Goal: Obtain resource: Download file/media

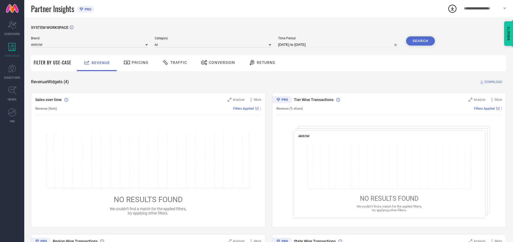
click at [173, 62] on span "Traffic" at bounding box center [178, 62] width 17 height 4
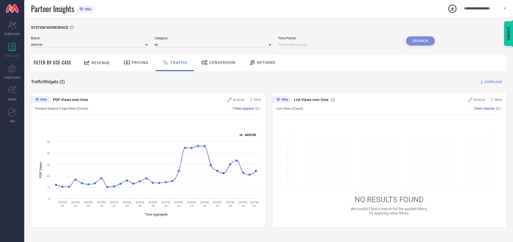
click at [339, 45] on input at bounding box center [338, 44] width 121 height 6
select select "9"
select select "2025"
select select "10"
select select "2025"
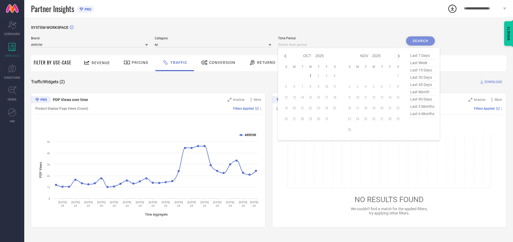
select select "8"
select select "2025"
select select "9"
select select "2025"
click at [336, 108] on td "27" at bounding box center [334, 108] width 8 height 8
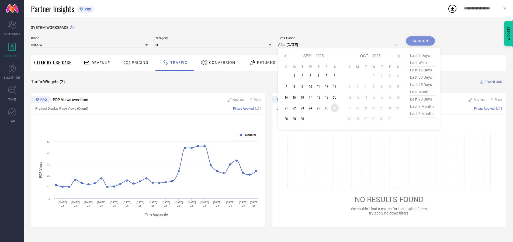
type input "[DATE] to [DATE]"
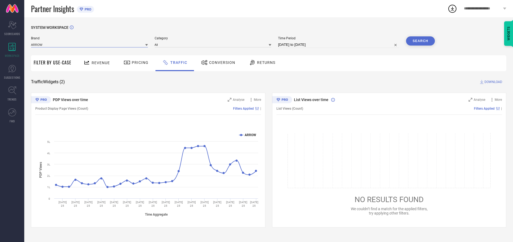
click at [90, 44] on input at bounding box center [89, 45] width 117 height 6
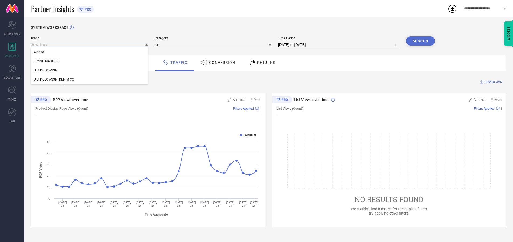
click at [90, 44] on input at bounding box center [89, 45] width 117 height 6
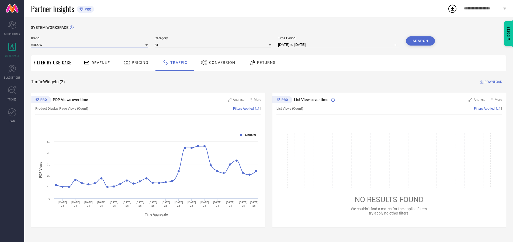
click at [90, 44] on input at bounding box center [89, 45] width 117 height 6
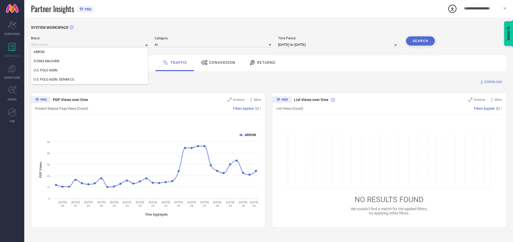
click at [90, 70] on div "U.S. POLO ASSN." at bounding box center [89, 70] width 117 height 9
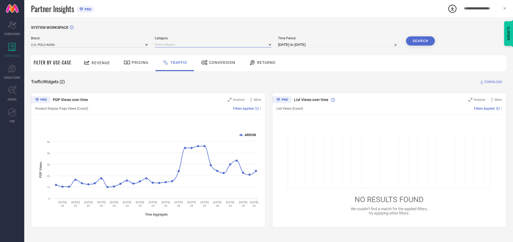
click at [214, 44] on input at bounding box center [213, 45] width 117 height 6
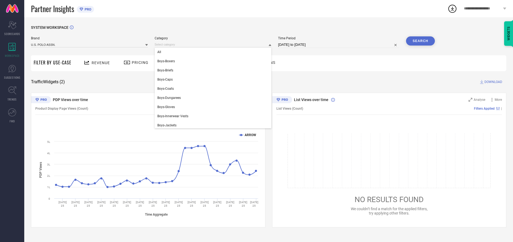
click at [214, 52] on div "All" at bounding box center [213, 51] width 117 height 9
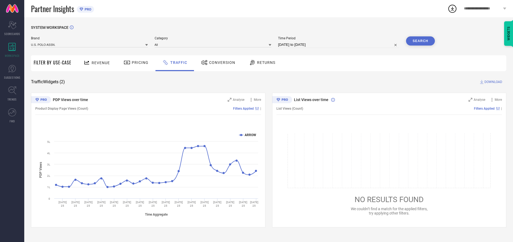
click at [420, 41] on button "Search" at bounding box center [420, 40] width 29 height 9
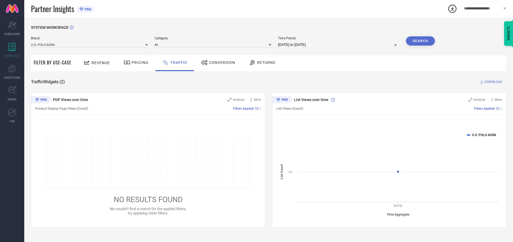
click at [492, 82] on span "DOWNLOAD" at bounding box center [493, 81] width 18 height 5
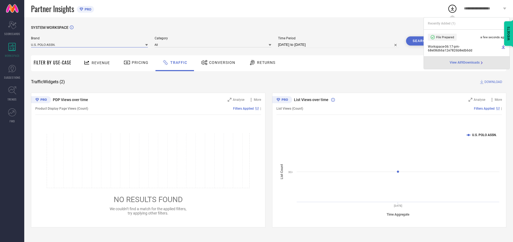
click at [90, 44] on input at bounding box center [89, 45] width 117 height 6
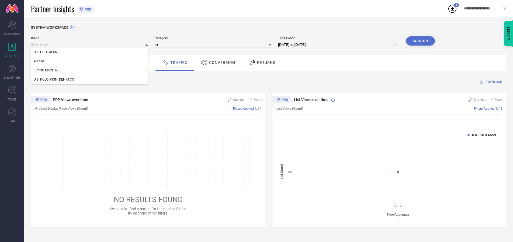
click at [90, 79] on div "U.S. POLO ASSN. DENIM CO." at bounding box center [89, 79] width 117 height 9
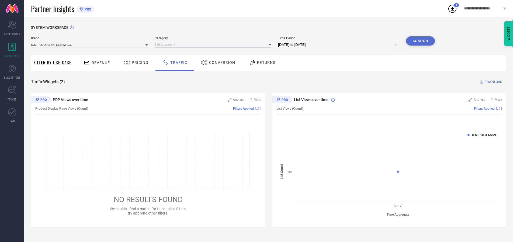
click at [214, 44] on input at bounding box center [213, 45] width 117 height 6
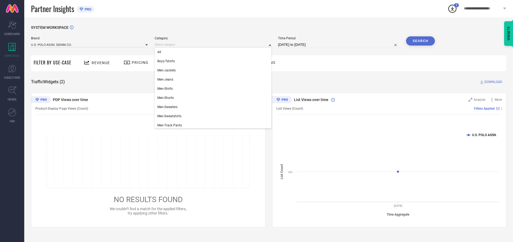
click at [214, 52] on div "All" at bounding box center [213, 51] width 117 height 9
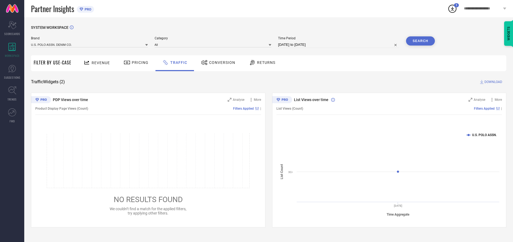
click at [420, 41] on button "Search" at bounding box center [420, 40] width 29 height 9
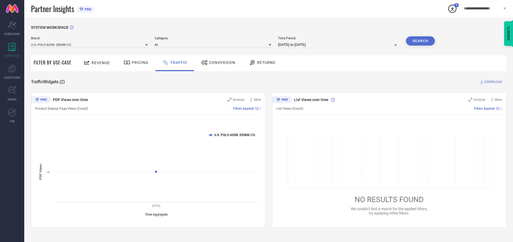
click at [492, 82] on span "DOWNLOAD" at bounding box center [493, 81] width 18 height 5
click at [339, 45] on input at bounding box center [338, 44] width 121 height 6
select select "9"
select select "2025"
select select "10"
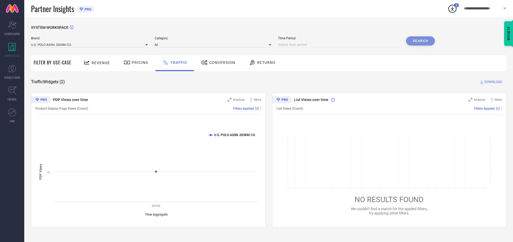
select select "2025"
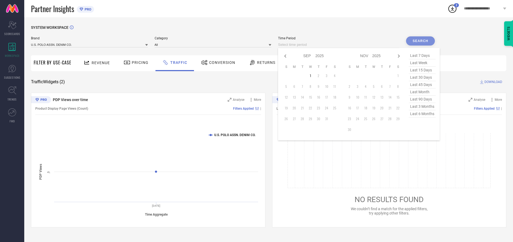
select select "8"
select select "2025"
select select "9"
select select "2025"
click at [288, 119] on td "28" at bounding box center [286, 119] width 8 height 8
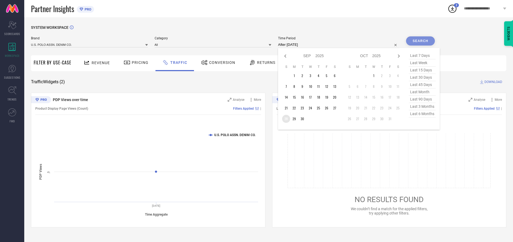
type input "[DATE] to [DATE]"
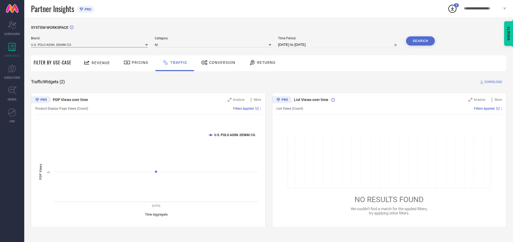
click at [90, 44] on input at bounding box center [89, 45] width 117 height 6
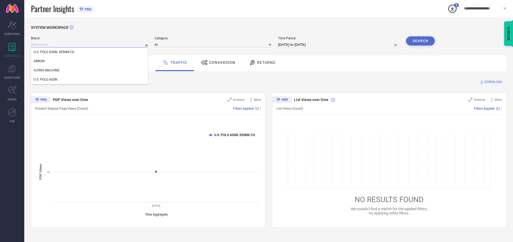
click at [90, 44] on input at bounding box center [89, 45] width 117 height 6
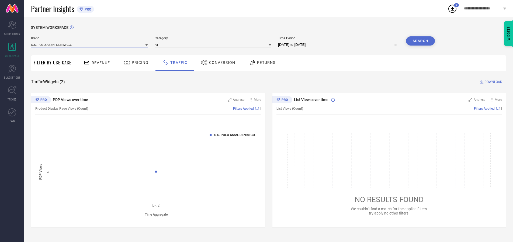
click at [90, 44] on input at bounding box center [89, 45] width 117 height 6
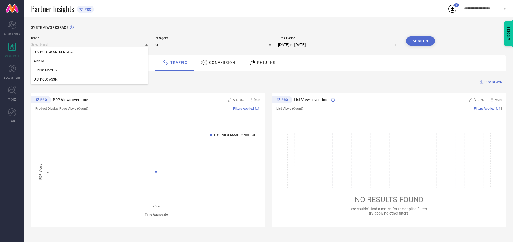
click at [90, 52] on div "U.S. POLO ASSN. DENIM CO." at bounding box center [89, 51] width 117 height 9
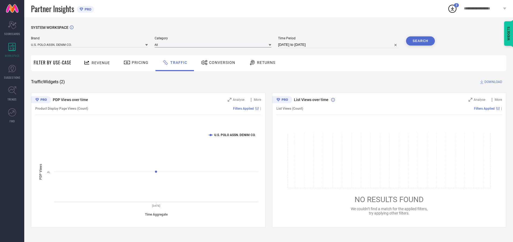
click at [214, 44] on input at bounding box center [213, 45] width 117 height 6
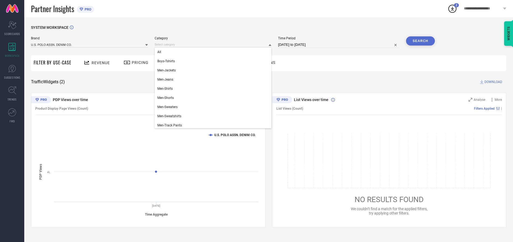
click at [214, 52] on div "All" at bounding box center [213, 51] width 117 height 9
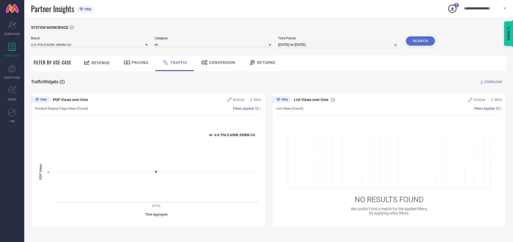
click at [420, 41] on button "Search" at bounding box center [420, 40] width 29 height 9
click at [492, 82] on span "DOWNLOAD" at bounding box center [493, 81] width 18 height 5
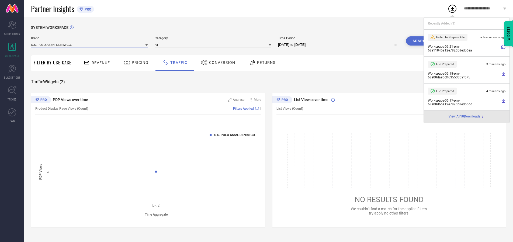
click at [90, 44] on input at bounding box center [89, 45] width 117 height 6
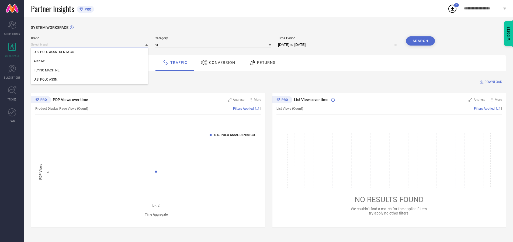
click at [90, 79] on div "U.S. POLO ASSN." at bounding box center [89, 79] width 117 height 9
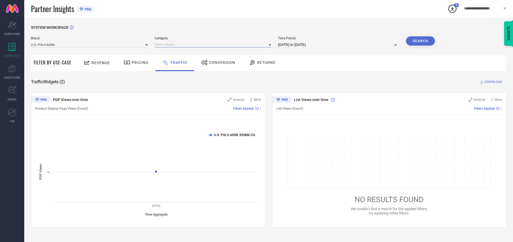
click at [214, 44] on input at bounding box center [213, 45] width 117 height 6
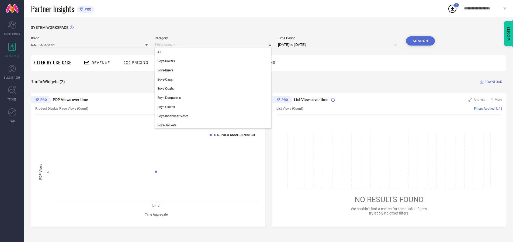
click at [214, 52] on div "All" at bounding box center [213, 51] width 117 height 9
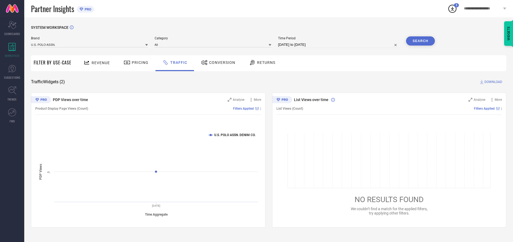
click at [420, 41] on button "Search" at bounding box center [420, 40] width 29 height 9
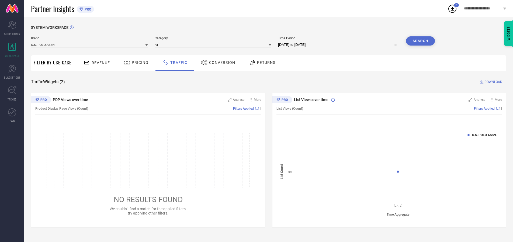
click at [492, 82] on span "DOWNLOAD" at bounding box center [493, 81] width 18 height 5
click at [339, 45] on input at bounding box center [338, 44] width 121 height 6
select select "9"
select select "2025"
select select "10"
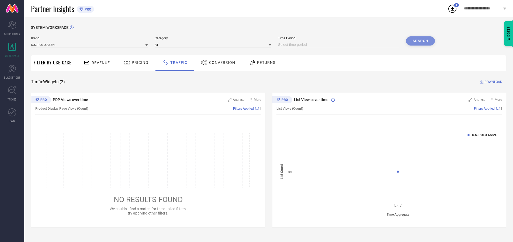
select select "2025"
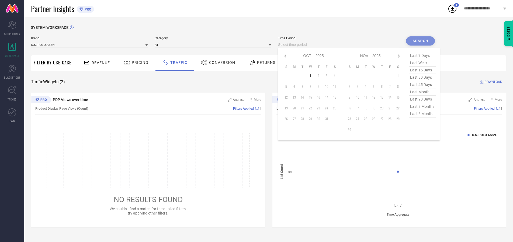
select select "8"
select select "2025"
select select "9"
select select "2025"
click at [296, 119] on td "29" at bounding box center [294, 119] width 8 height 8
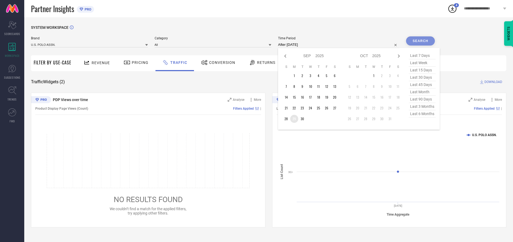
type input "[DATE] to [DATE]"
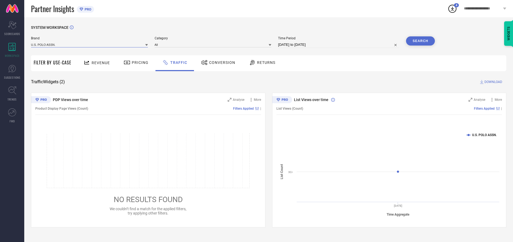
click at [90, 44] on input at bounding box center [89, 45] width 117 height 6
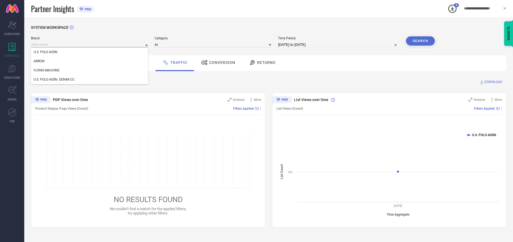
click at [90, 44] on input at bounding box center [89, 45] width 117 height 6
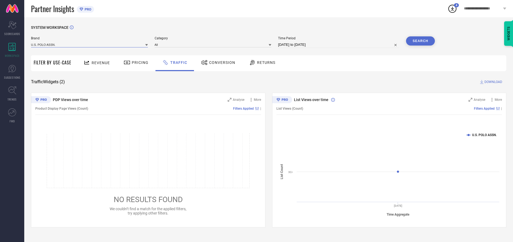
click at [90, 44] on input at bounding box center [89, 45] width 117 height 6
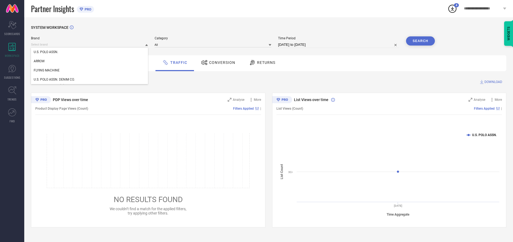
click at [90, 52] on div "U.S. POLO ASSN." at bounding box center [89, 51] width 117 height 9
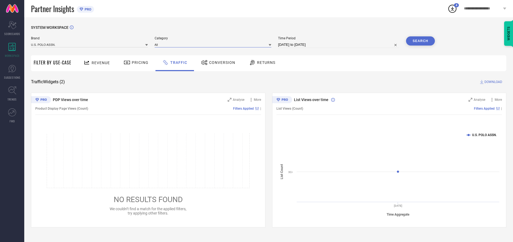
click at [214, 44] on input at bounding box center [213, 45] width 117 height 6
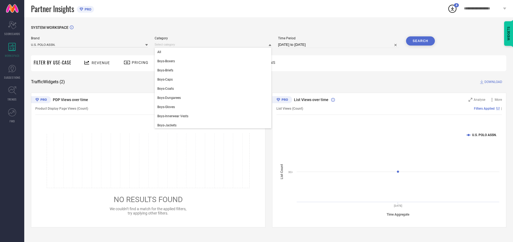
click at [214, 52] on div "All" at bounding box center [213, 51] width 117 height 9
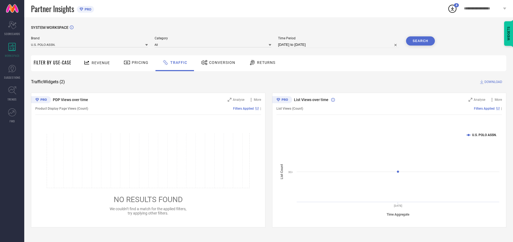
click at [420, 41] on button "Search" at bounding box center [420, 40] width 29 height 9
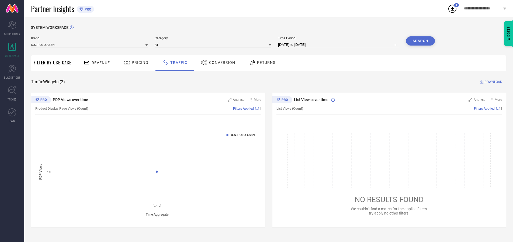
click at [492, 82] on span "DOWNLOAD" at bounding box center [493, 81] width 18 height 5
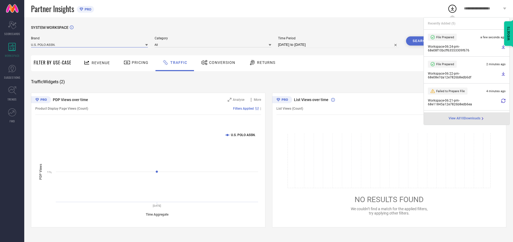
click at [90, 44] on input at bounding box center [89, 45] width 117 height 6
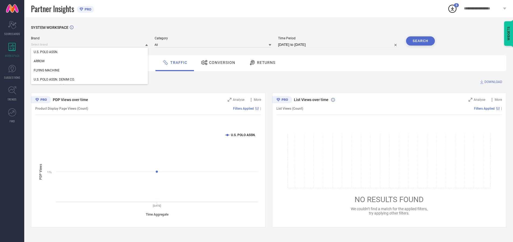
click at [90, 79] on div "U.S. POLO ASSN. DENIM CO." at bounding box center [89, 79] width 117 height 9
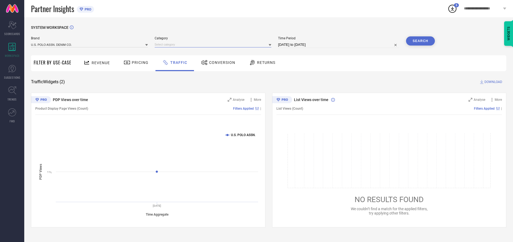
click at [214, 44] on input at bounding box center [213, 45] width 117 height 6
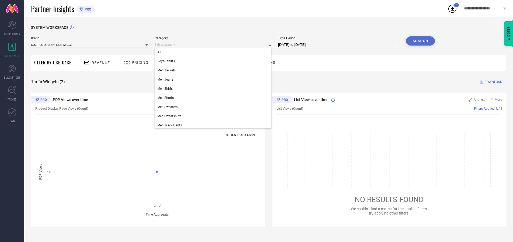
click at [214, 52] on div "All" at bounding box center [213, 51] width 117 height 9
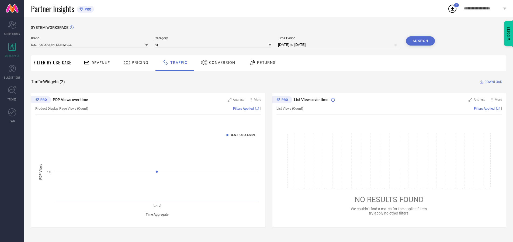
click at [420, 41] on button "Search" at bounding box center [420, 40] width 29 height 9
click at [492, 82] on span "DOWNLOAD" at bounding box center [493, 81] width 18 height 5
click at [339, 45] on input at bounding box center [338, 44] width 121 height 6
select select "9"
select select "2025"
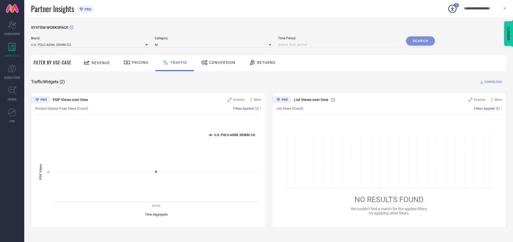
select select "10"
select select "2025"
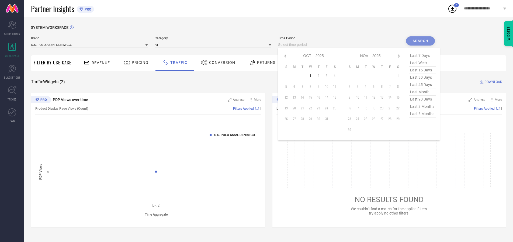
select select "8"
select select "2025"
select select "9"
select select "2025"
click at [304, 119] on td "30" at bounding box center [302, 119] width 8 height 8
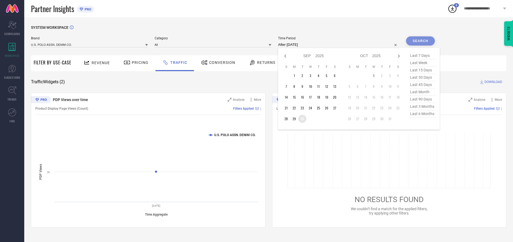
type input "[DATE] to [DATE]"
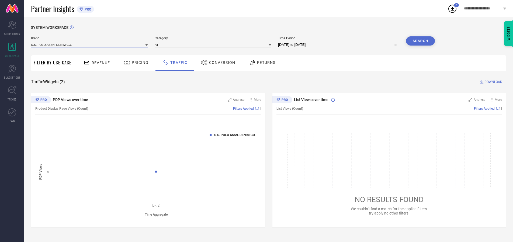
click at [90, 44] on input at bounding box center [89, 45] width 117 height 6
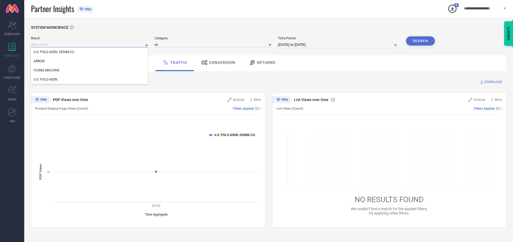
click at [90, 44] on input at bounding box center [89, 45] width 117 height 6
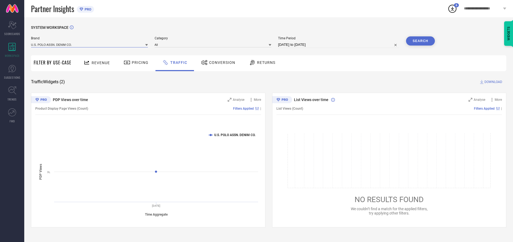
click at [90, 44] on input at bounding box center [89, 45] width 117 height 6
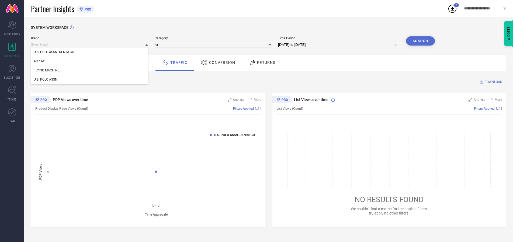
click at [90, 52] on div "U.S. POLO ASSN. DENIM CO." at bounding box center [89, 51] width 117 height 9
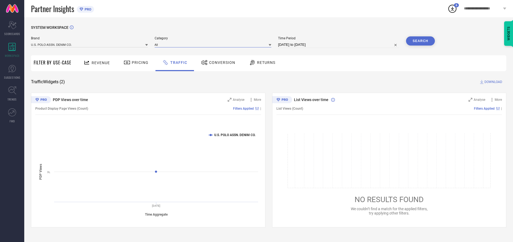
click at [214, 44] on input at bounding box center [213, 45] width 117 height 6
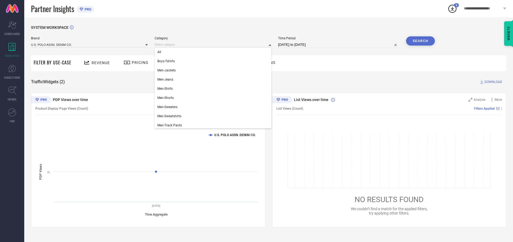
click at [214, 52] on div "All" at bounding box center [213, 51] width 117 height 9
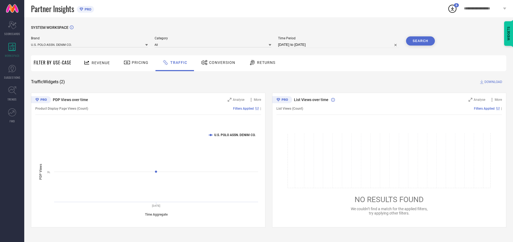
click at [420, 41] on button "Search" at bounding box center [420, 40] width 29 height 9
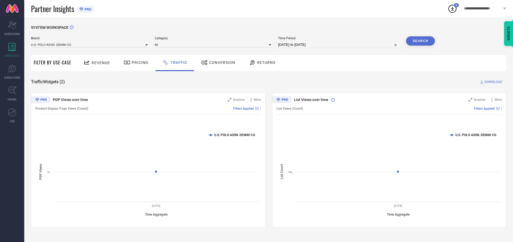
click at [492, 82] on span "DOWNLOAD" at bounding box center [493, 81] width 18 height 5
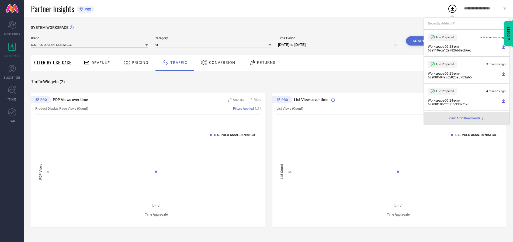
click at [90, 44] on input at bounding box center [89, 45] width 117 height 6
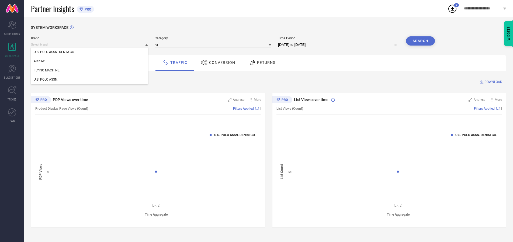
click at [90, 79] on div "U.S. POLO ASSN." at bounding box center [89, 79] width 117 height 9
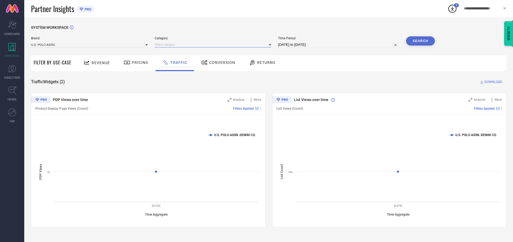
click at [214, 44] on input at bounding box center [213, 45] width 117 height 6
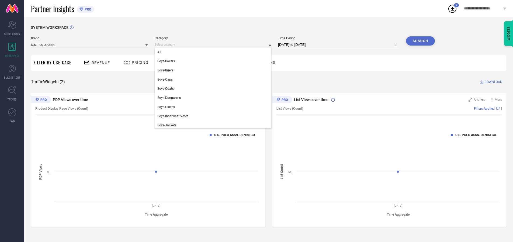
click at [214, 52] on div "All" at bounding box center [213, 51] width 117 height 9
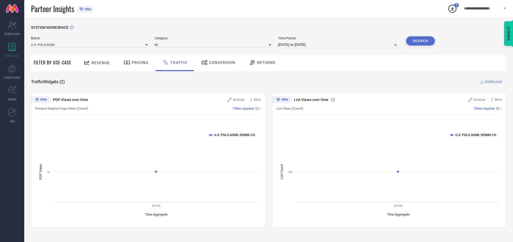
click at [420, 41] on button "Search" at bounding box center [420, 40] width 29 height 9
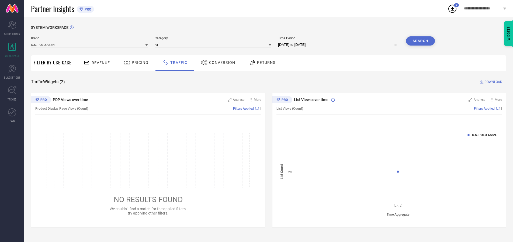
click at [492, 82] on span "DOWNLOAD" at bounding box center [493, 81] width 18 height 5
click at [339, 45] on input at bounding box center [338, 44] width 121 height 6
select select "9"
select select "2025"
select select "10"
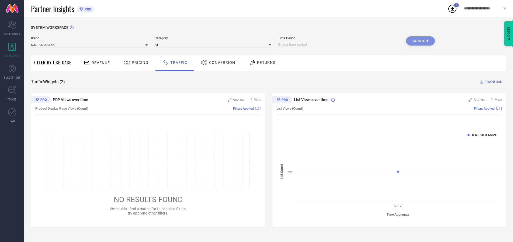
select select "2025"
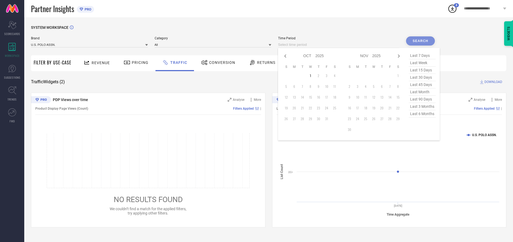
click at [312, 76] on td "1" at bounding box center [310, 76] width 8 height 8
type input "[DATE] to [DATE]"
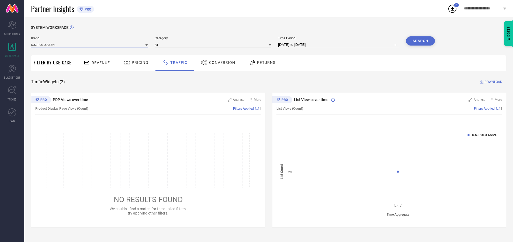
click at [90, 44] on input at bounding box center [89, 45] width 117 height 6
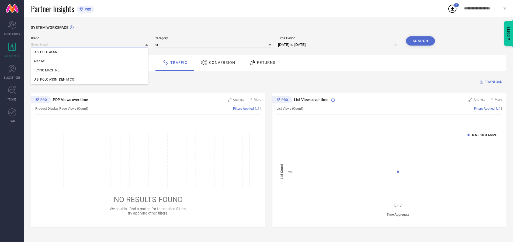
click at [90, 44] on input at bounding box center [89, 45] width 117 height 6
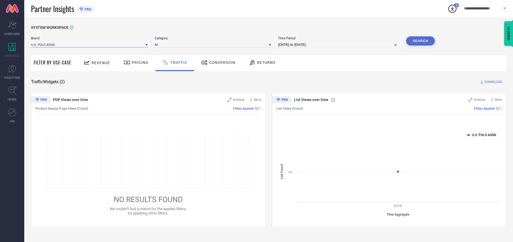
click at [90, 44] on input at bounding box center [89, 45] width 117 height 6
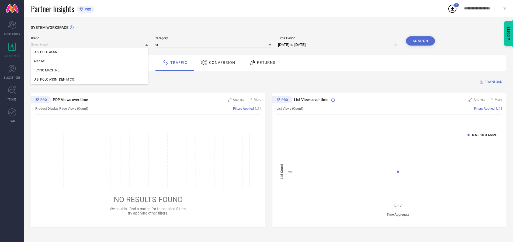
click at [90, 52] on div "U.S. POLO ASSN." at bounding box center [89, 51] width 117 height 9
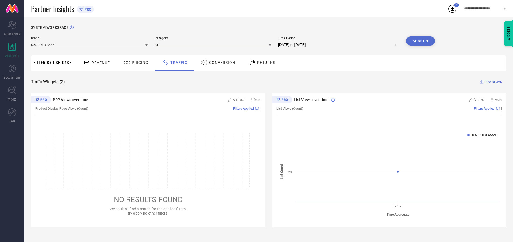
click at [214, 44] on input at bounding box center [213, 45] width 117 height 6
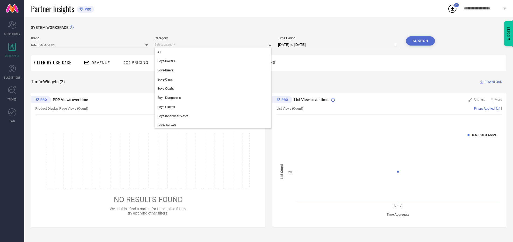
click at [214, 52] on div "All" at bounding box center [213, 51] width 117 height 9
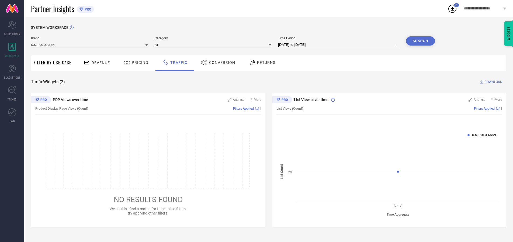
click at [420, 41] on button "Search" at bounding box center [420, 40] width 29 height 9
click at [492, 82] on span "DOWNLOAD" at bounding box center [493, 81] width 18 height 5
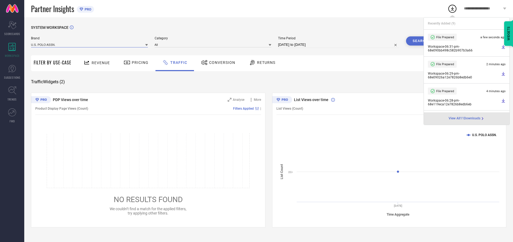
click at [90, 44] on input at bounding box center [89, 45] width 117 height 6
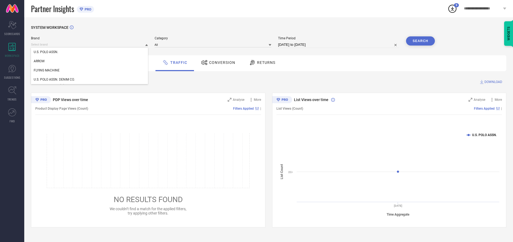
click at [90, 79] on div "U.S. POLO ASSN. DENIM CO." at bounding box center [89, 79] width 117 height 9
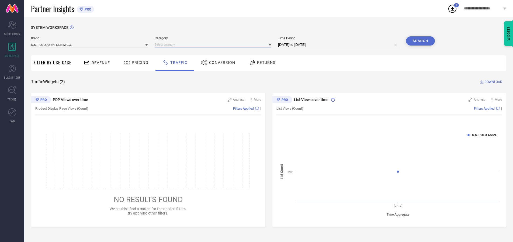
click at [214, 44] on input at bounding box center [213, 45] width 117 height 6
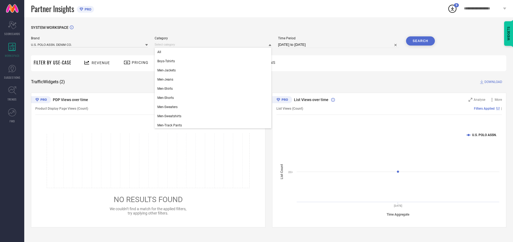
click at [214, 52] on div "All" at bounding box center [213, 51] width 117 height 9
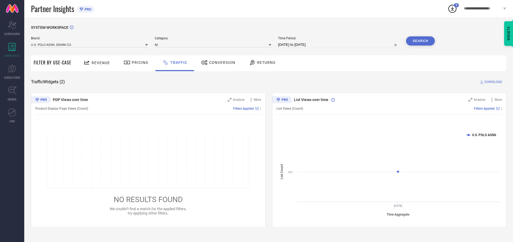
click at [420, 41] on button "Search" at bounding box center [420, 40] width 29 height 9
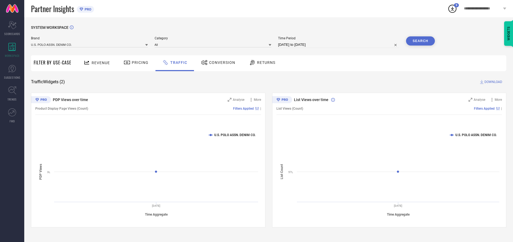
click at [492, 82] on span "DOWNLOAD" at bounding box center [493, 81] width 18 height 5
